Goal: Information Seeking & Learning: Learn about a topic

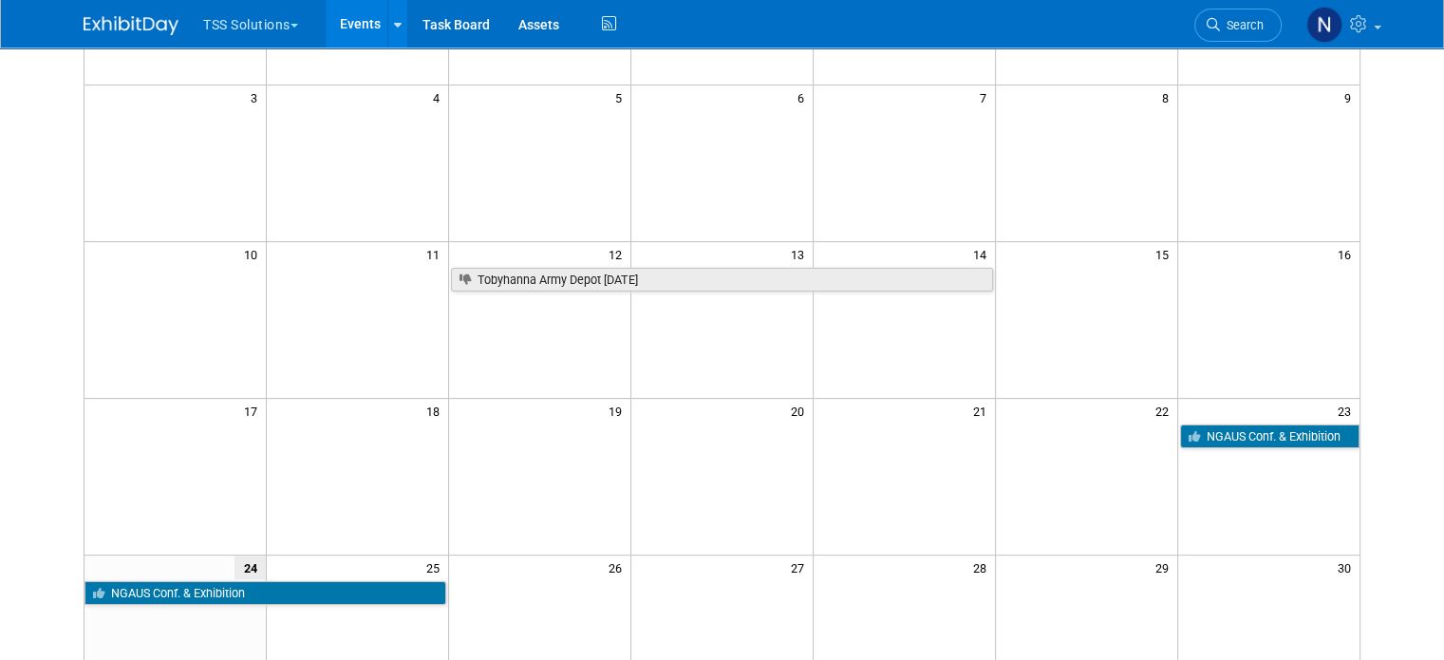
scroll to position [285, 0]
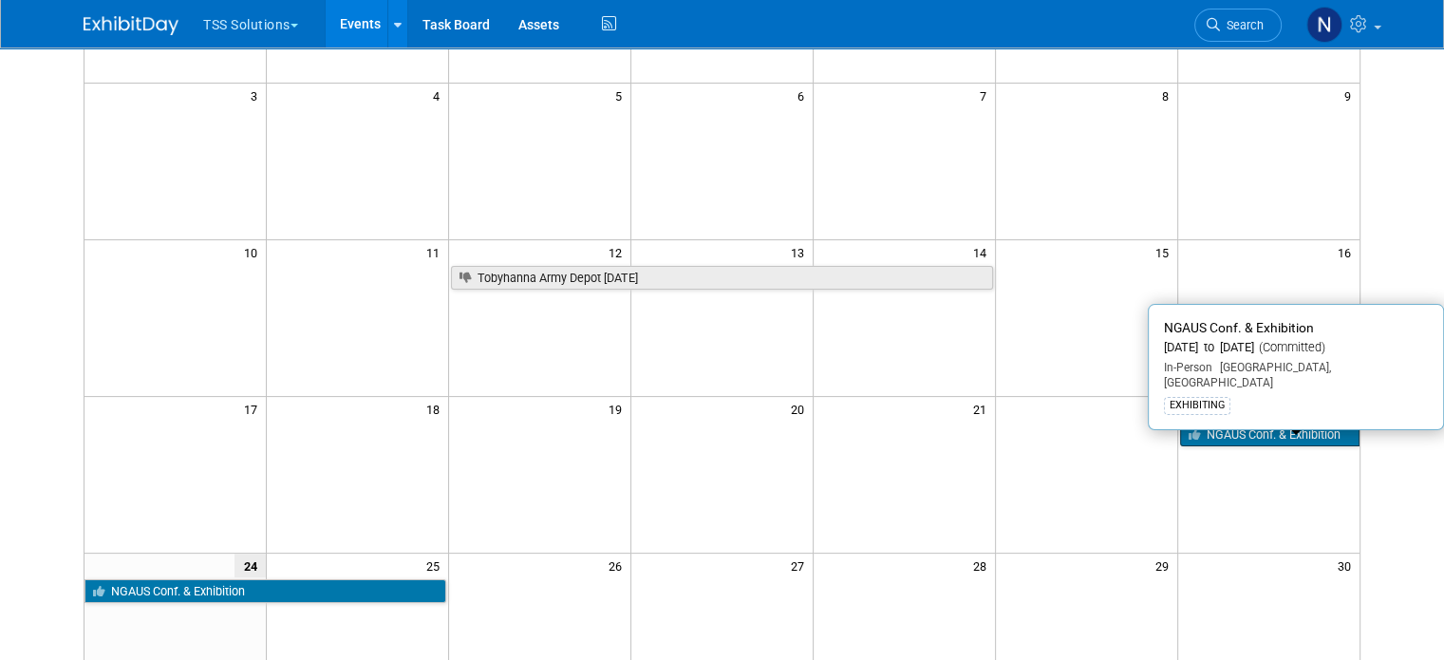
click at [1262, 435] on link "NGAUS Conf. & Exhibition" at bounding box center [1269, 434] width 179 height 25
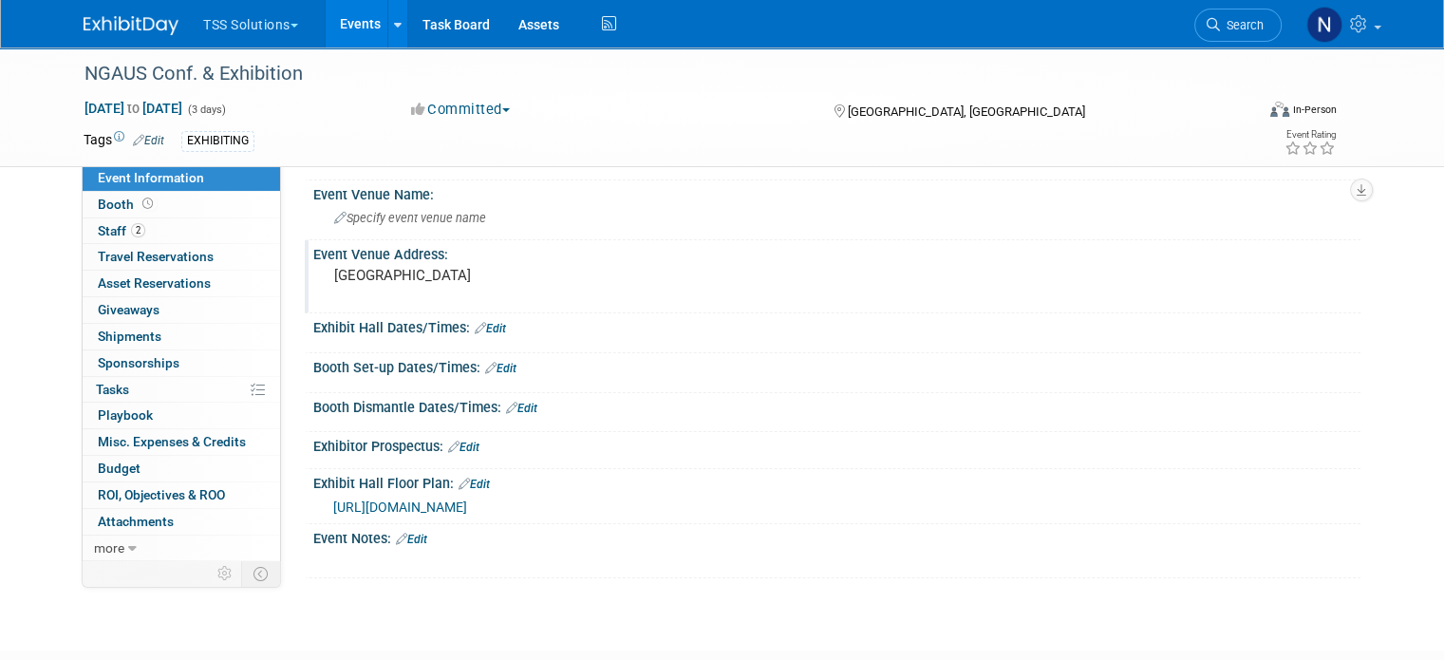
scroll to position [95, 0]
click at [467, 502] on span "https://ngaus25.mapyourshow.com/8_0/exhview/index.cfm?orsearchtype0=exhibitor&o…" at bounding box center [400, 505] width 134 height 15
click at [103, 231] on span "Staff 2" at bounding box center [121, 230] width 47 height 15
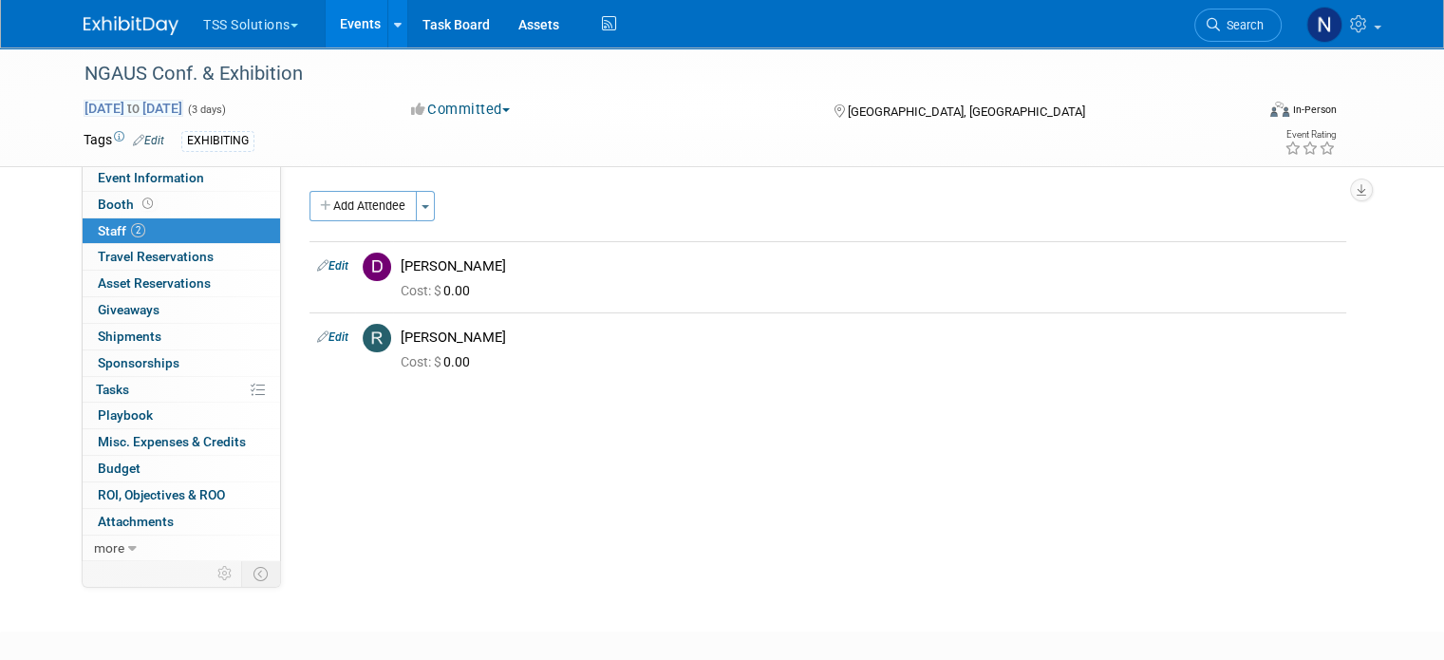
click at [124, 108] on span "Aug 23, 2025 to Aug 25, 2025" at bounding box center [134, 108] width 100 height 17
click at [346, 18] on link "Events" at bounding box center [360, 23] width 69 height 47
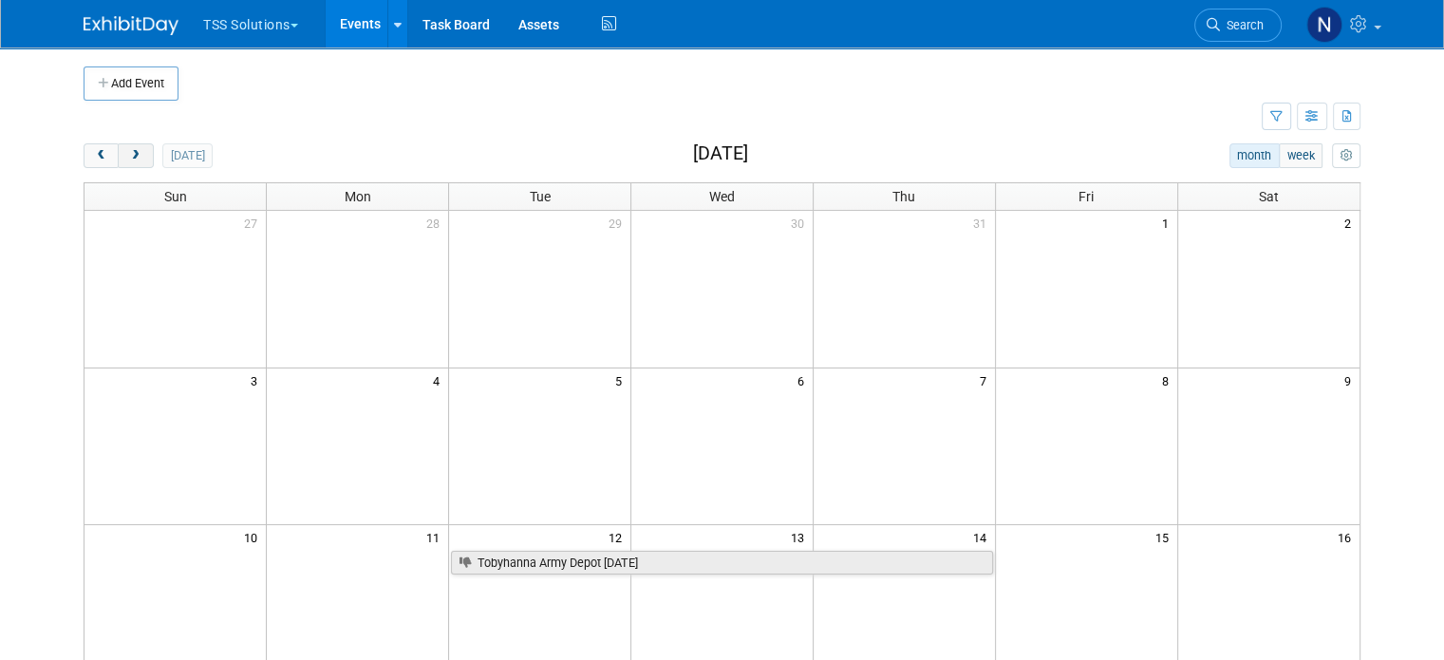
click at [128, 156] on span "next" at bounding box center [135, 156] width 14 height 12
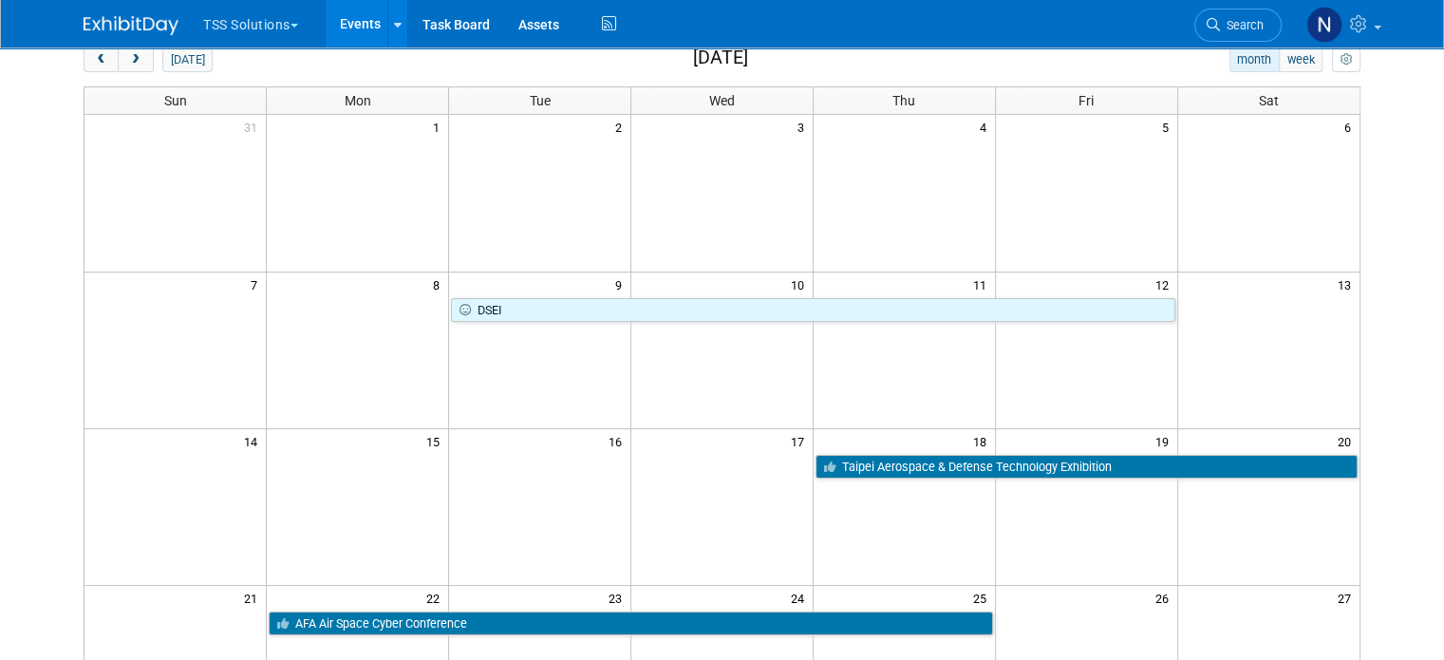
scroll to position [95, 0]
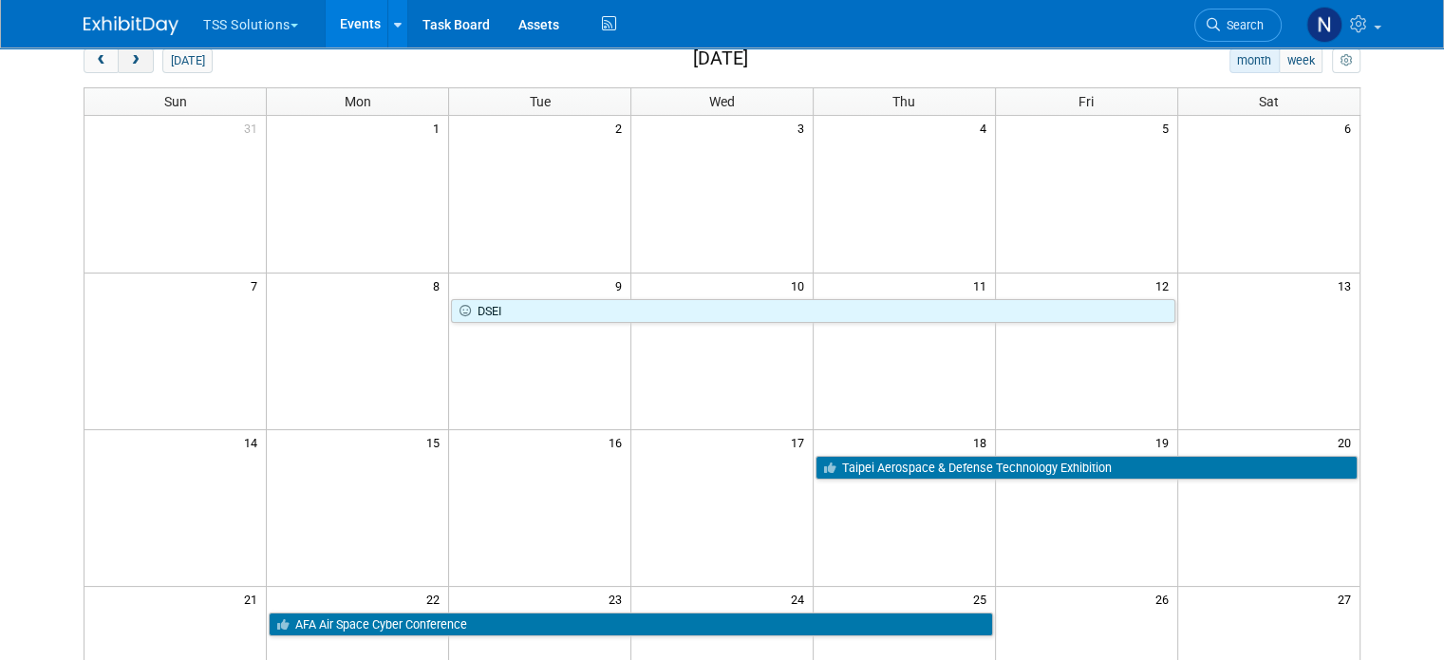
click at [128, 60] on span "next" at bounding box center [135, 61] width 14 height 12
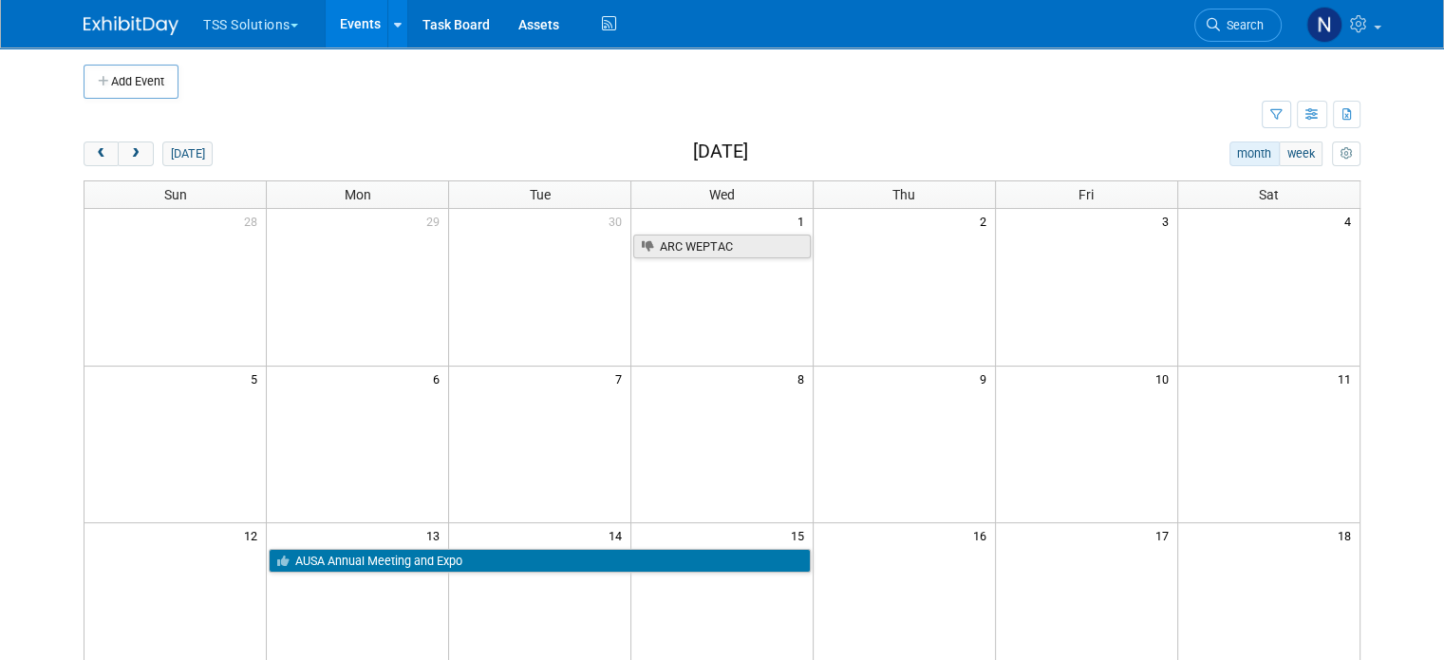
scroll to position [0, 0]
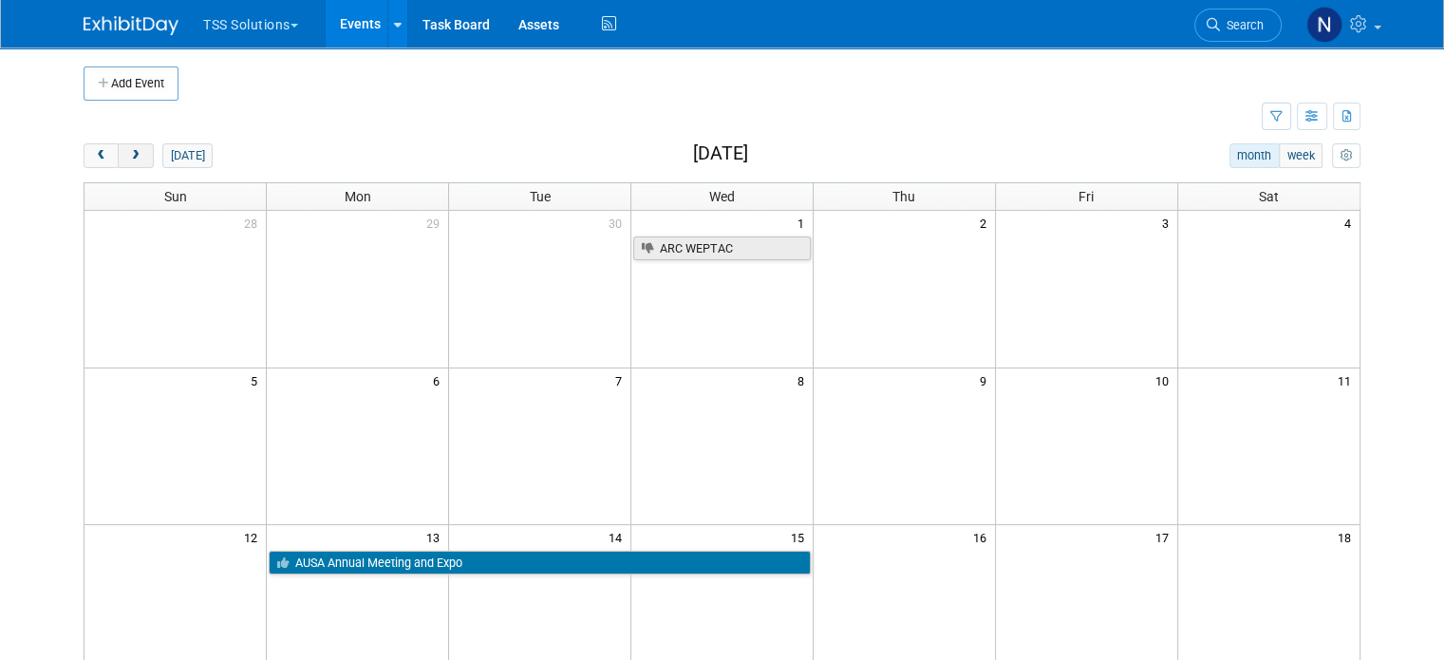
click at [128, 155] on span "next" at bounding box center [135, 156] width 14 height 12
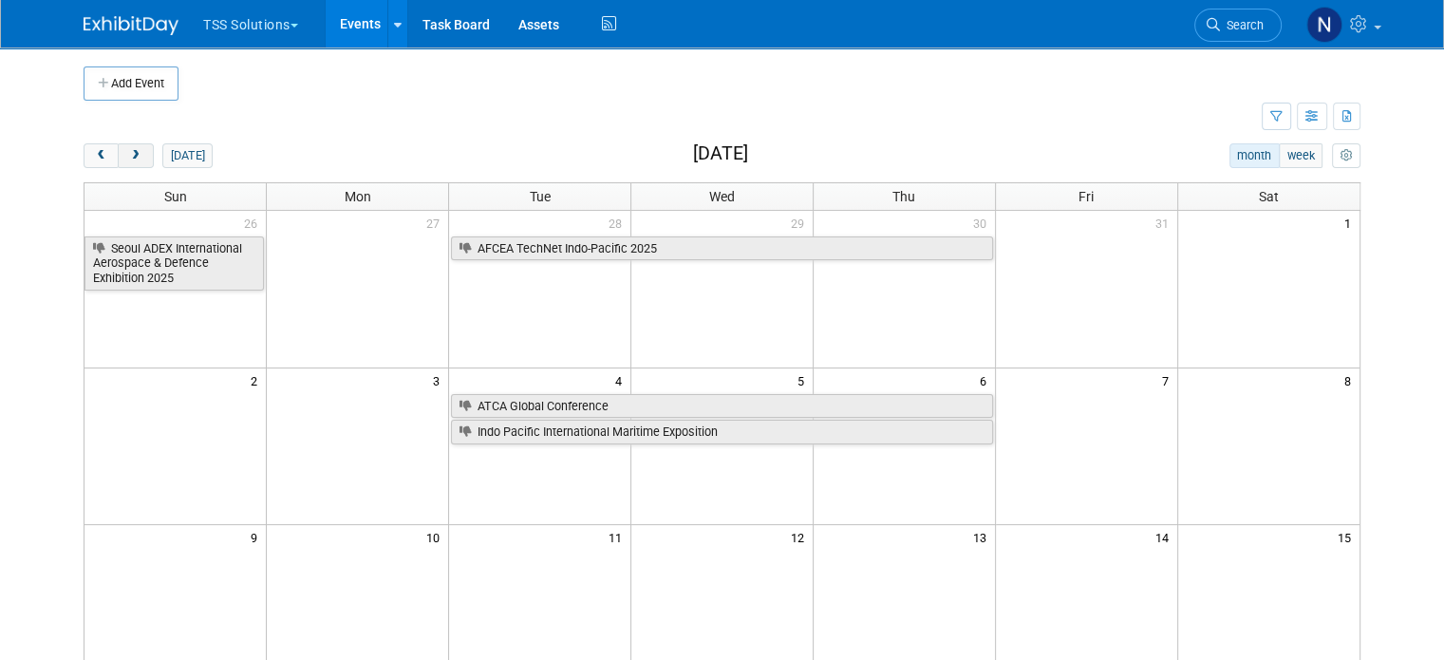
click at [128, 155] on span "next" at bounding box center [135, 156] width 14 height 12
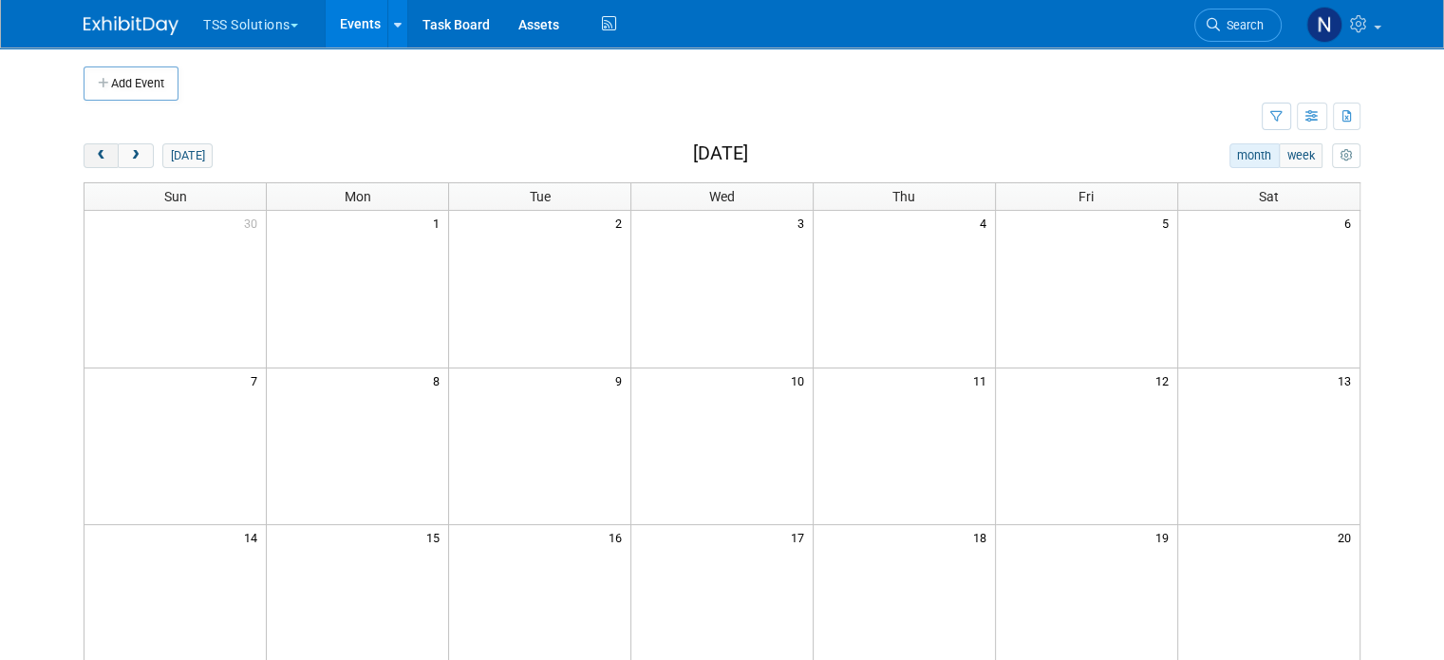
click at [94, 154] on span "prev" at bounding box center [101, 156] width 14 height 12
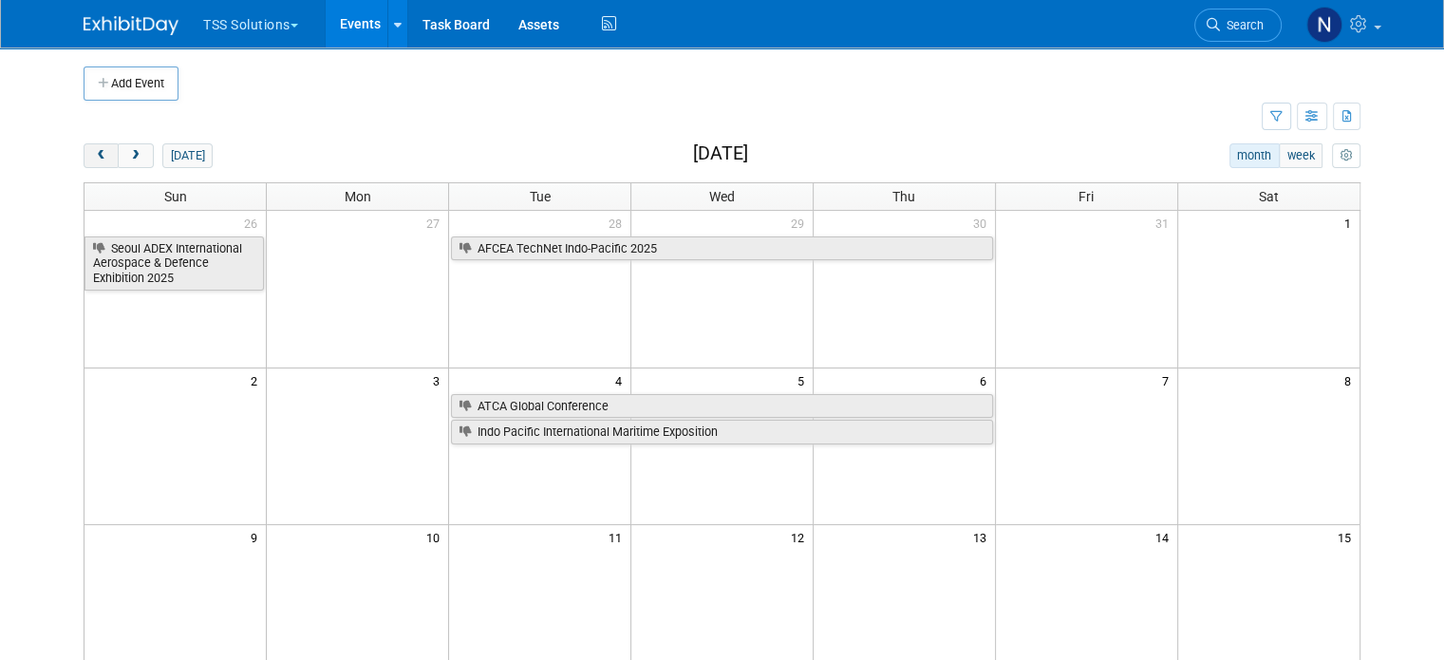
click at [94, 154] on span "prev" at bounding box center [101, 156] width 14 height 12
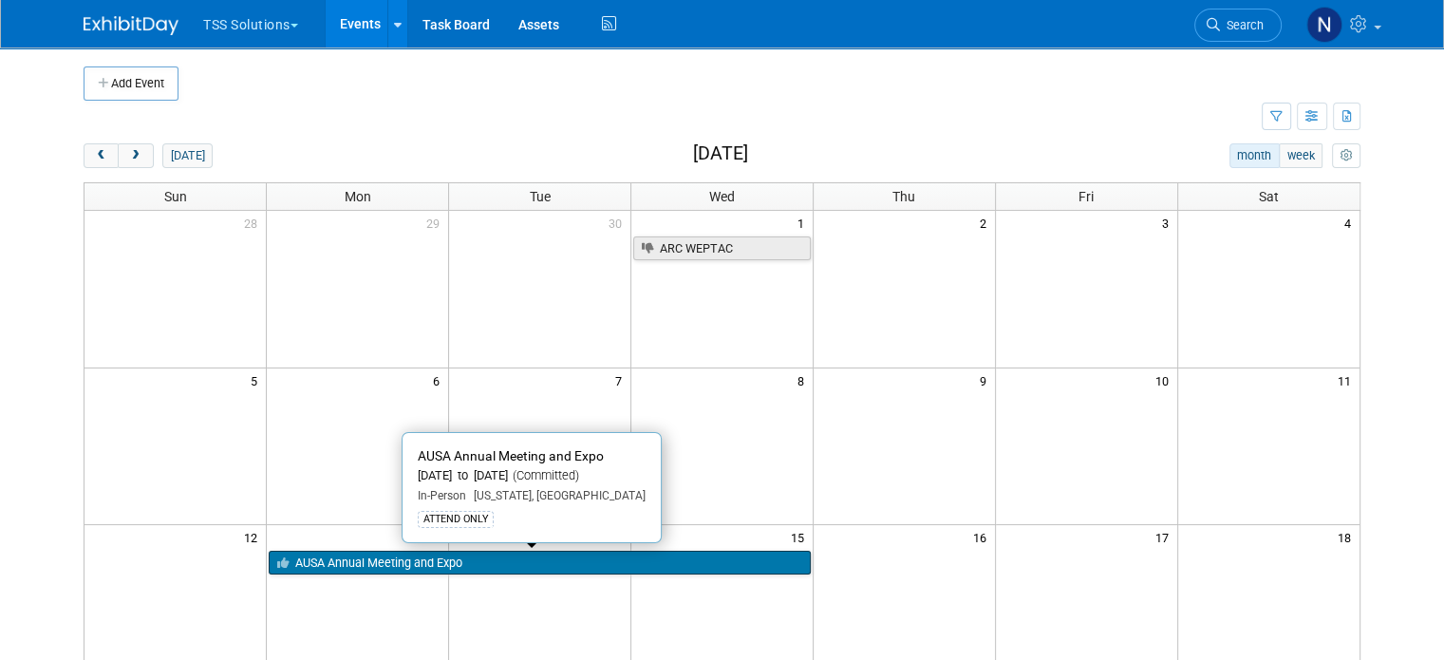
click at [467, 556] on link "AUSA Annual Meeting and Expo" at bounding box center [540, 563] width 542 height 25
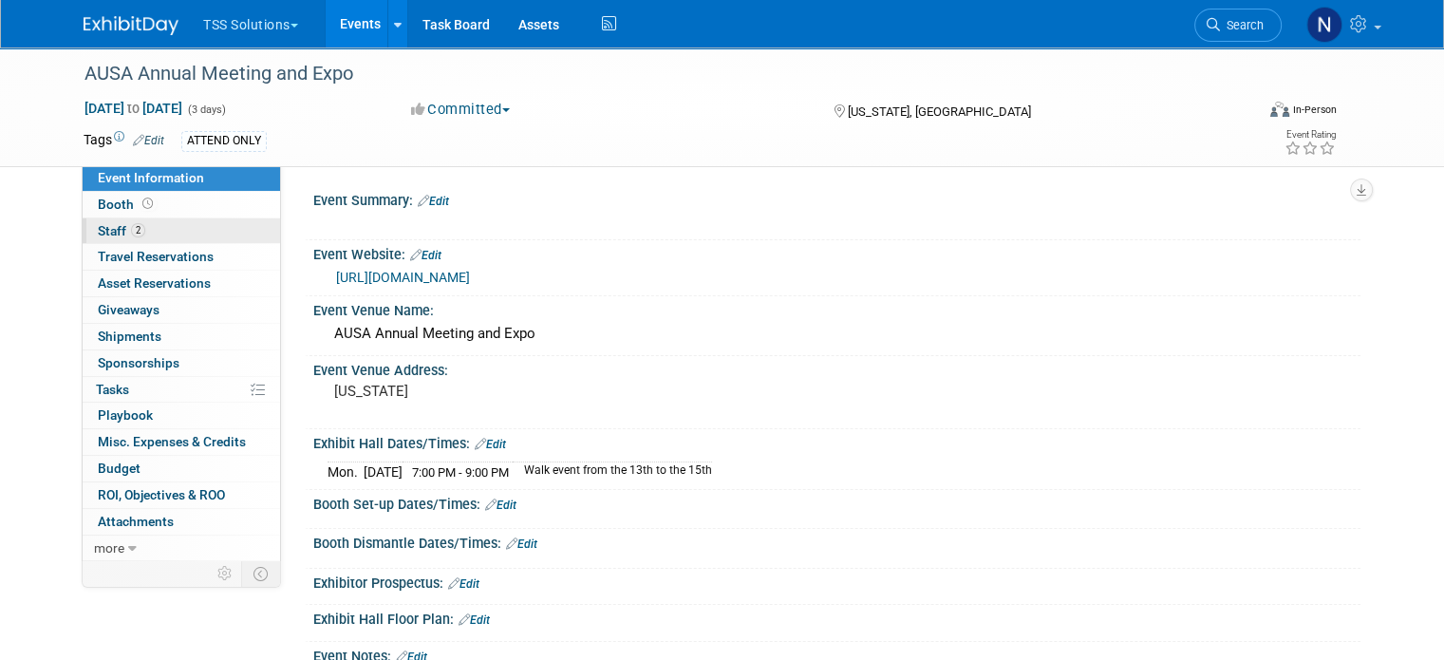
click at [131, 229] on span "2" at bounding box center [138, 230] width 14 height 14
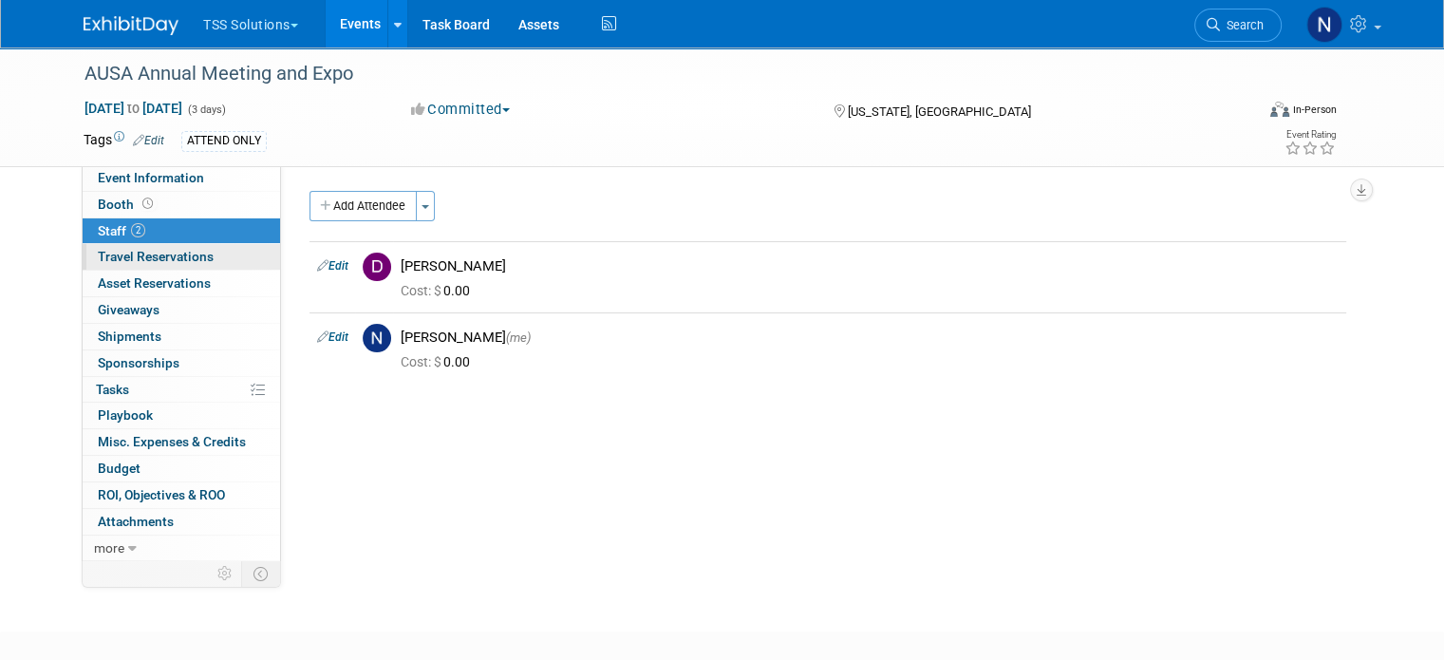
click at [132, 261] on span "Travel Reservations 0" at bounding box center [156, 256] width 116 height 15
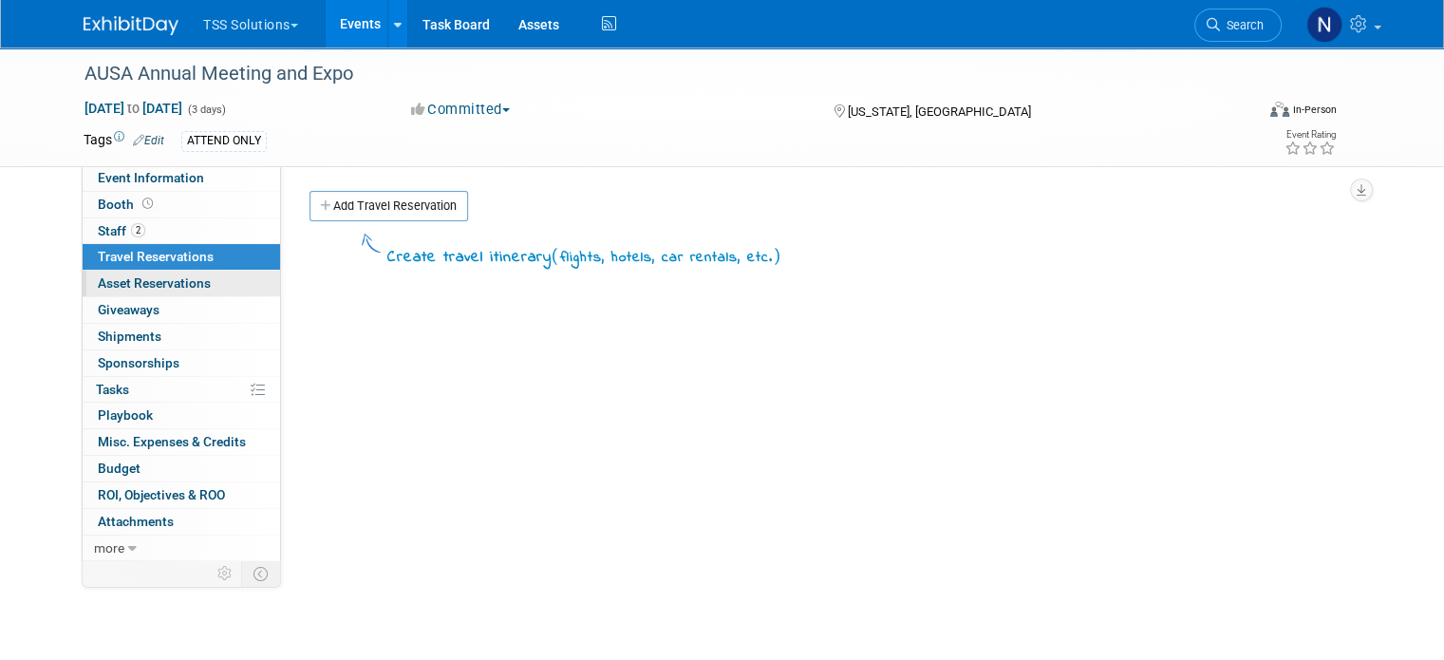
click at [137, 286] on span "Asset Reservations 0" at bounding box center [154, 282] width 113 height 15
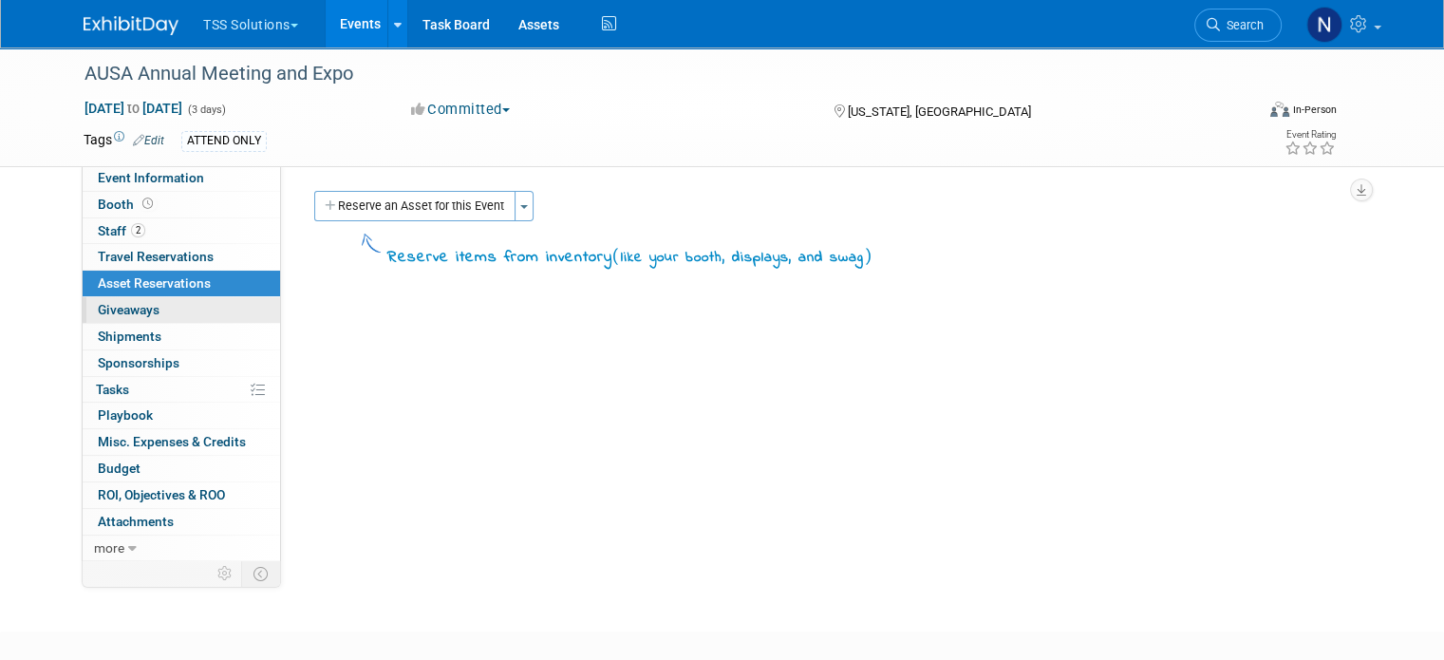
click at [137, 309] on span "Giveaways 0" at bounding box center [129, 309] width 62 height 15
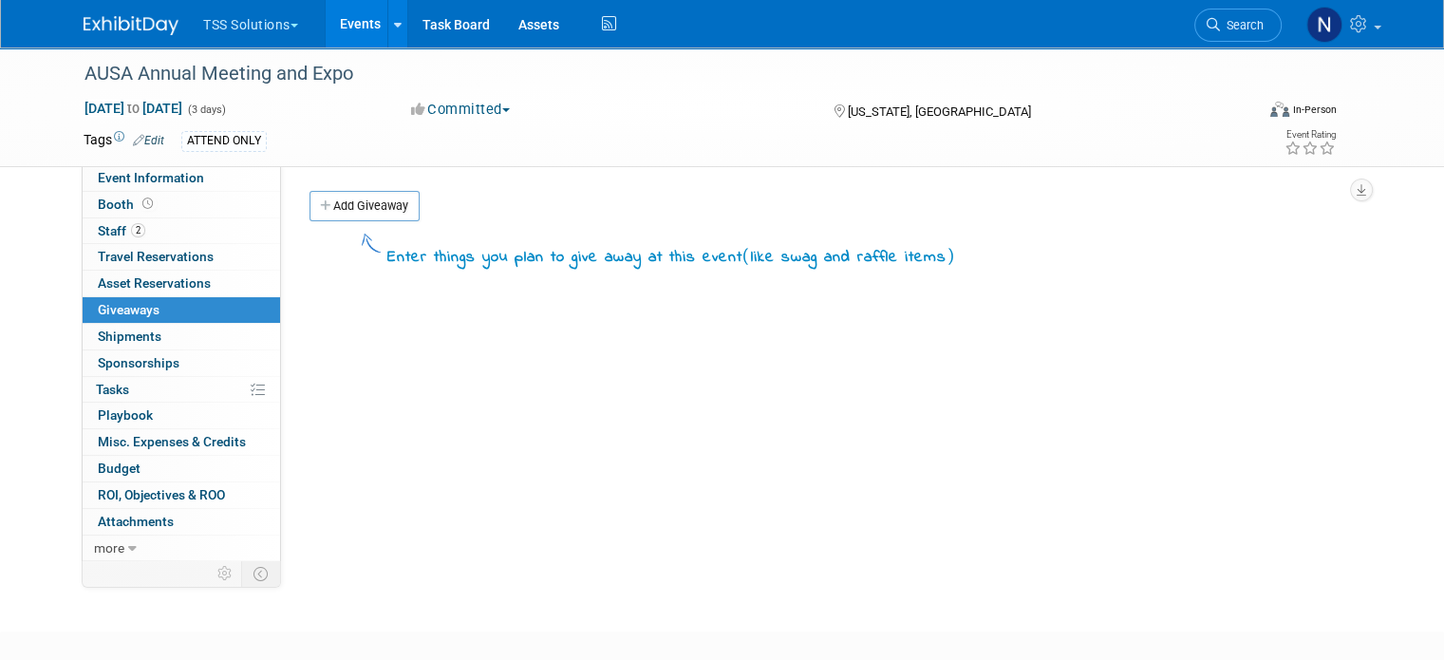
click at [260, 17] on button "TSS Solutions" at bounding box center [261, 21] width 121 height 42
